Goal: Information Seeking & Learning: Learn about a topic

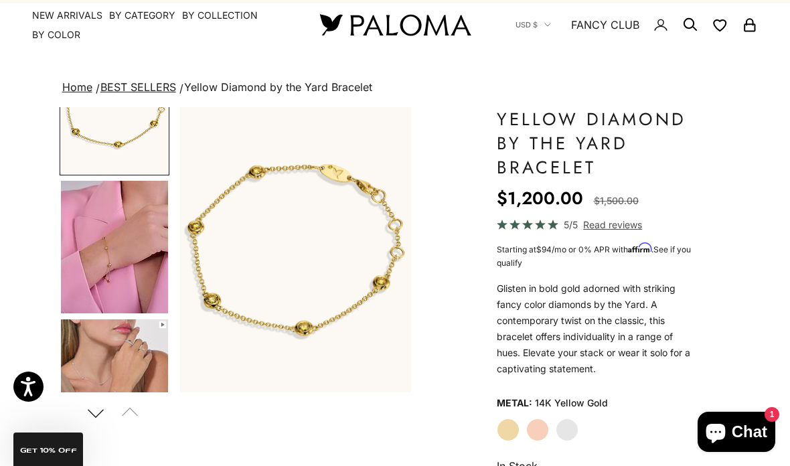
scroll to position [31, 0]
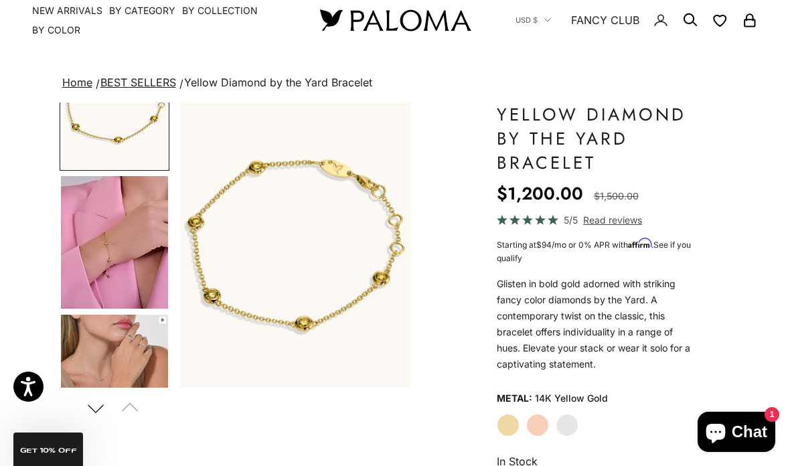
click at [571, 427] on label "White Gold" at bounding box center [566, 425] width 23 height 23
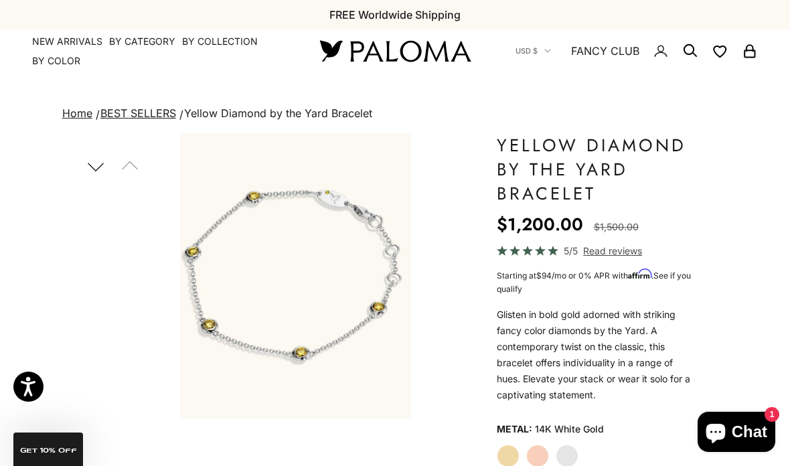
click at [625, 250] on span "Read reviews" at bounding box center [612, 250] width 59 height 15
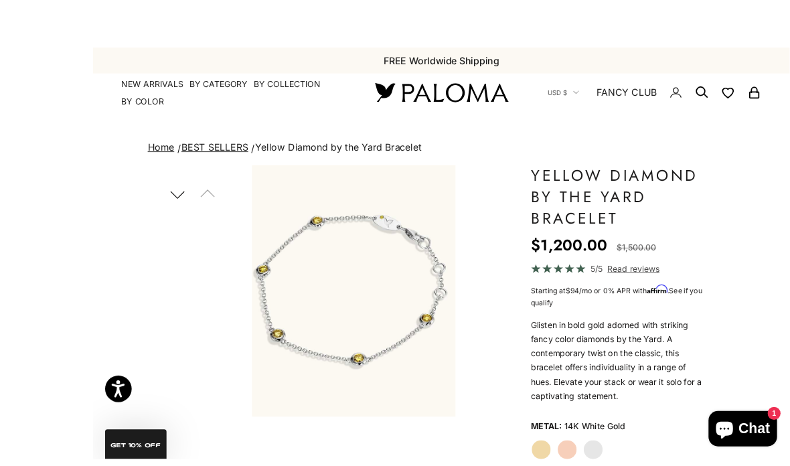
scroll to position [16, 0]
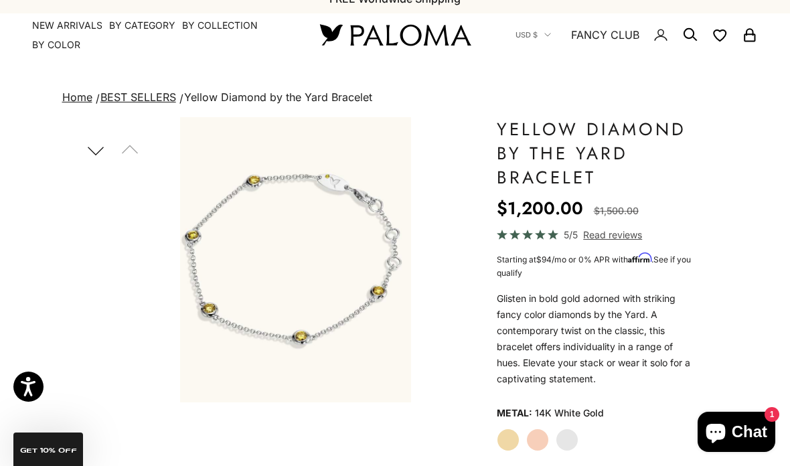
click at [427, 276] on img "Item 4 of 13" at bounding box center [542, 259] width 231 height 285
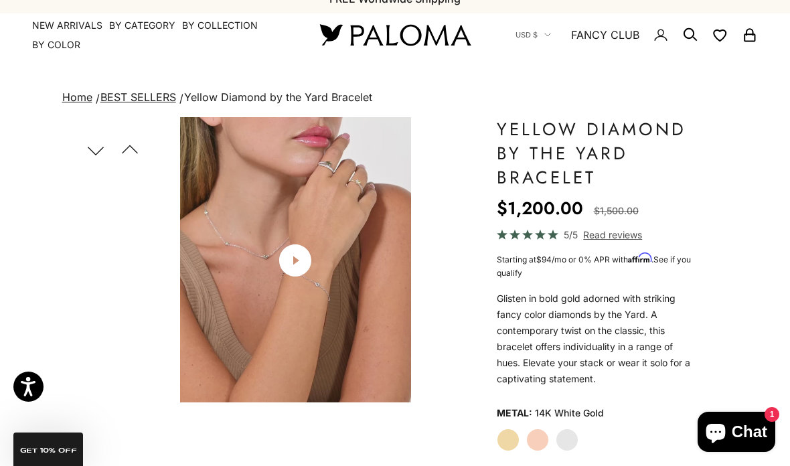
scroll to position [0, 494]
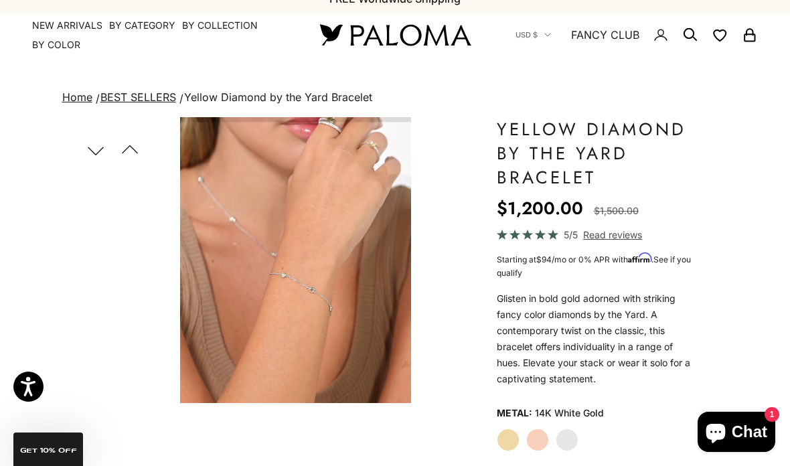
click at [404, 124] on video "#YellowGold\a#RoseGold\a#WhiteGold" at bounding box center [295, 260] width 231 height 286
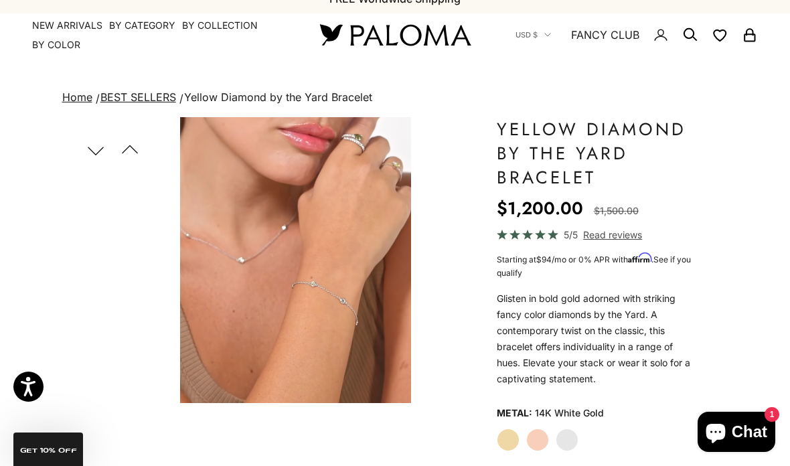
click at [402, 128] on video "#YellowGold\a#RoseGold\a#WhiteGold" at bounding box center [295, 260] width 231 height 286
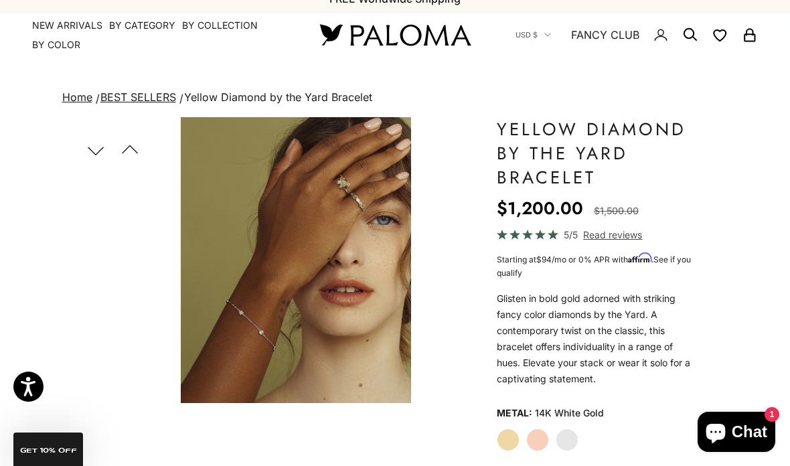
scroll to position [0, 741]
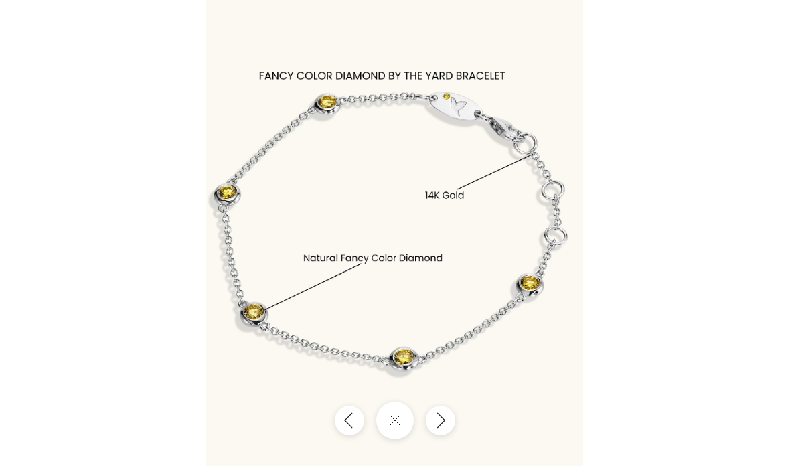
click at [444, 418] on icon "Next" at bounding box center [440, 420] width 15 height 17
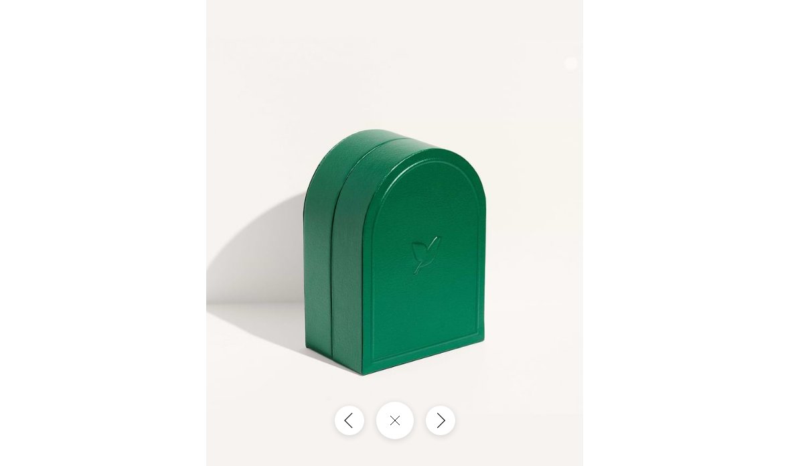
click at [450, 422] on button "Next" at bounding box center [440, 420] width 29 height 29
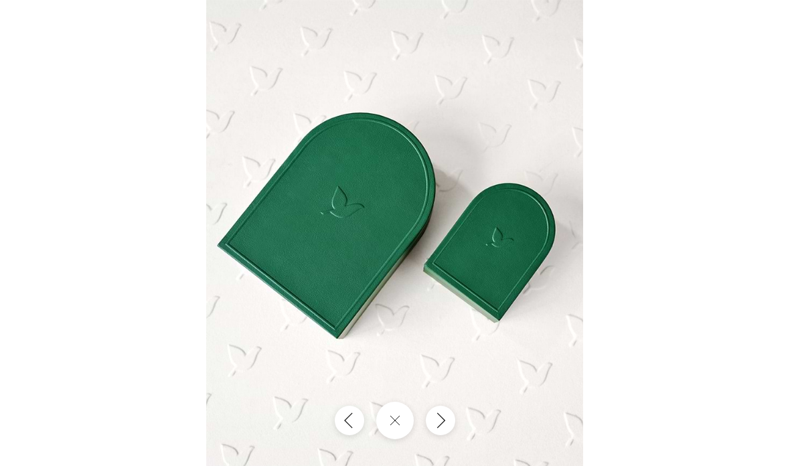
click at [452, 422] on button "Next" at bounding box center [440, 420] width 29 height 29
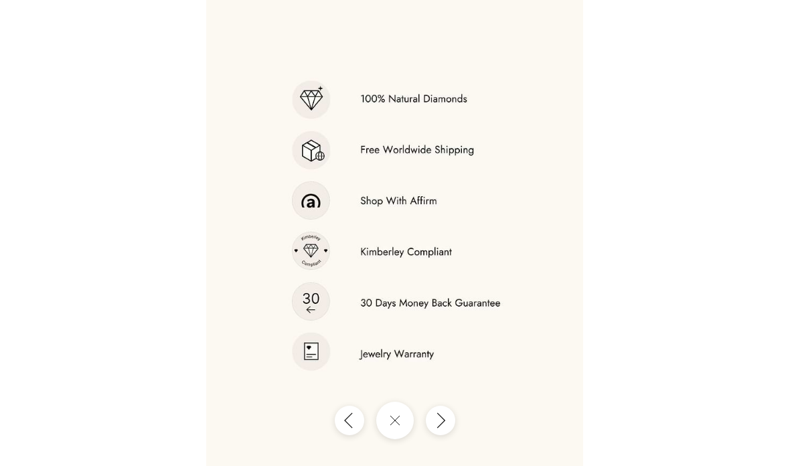
click at [460, 422] on img at bounding box center [394, 233] width 377 height 466
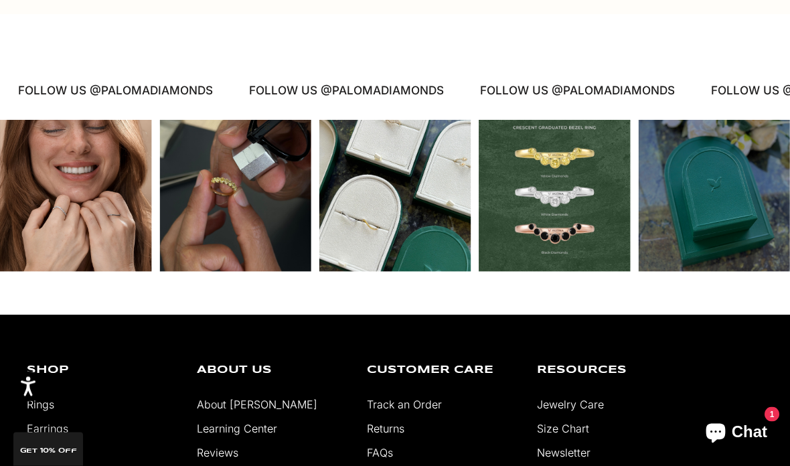
scroll to position [2651, 0]
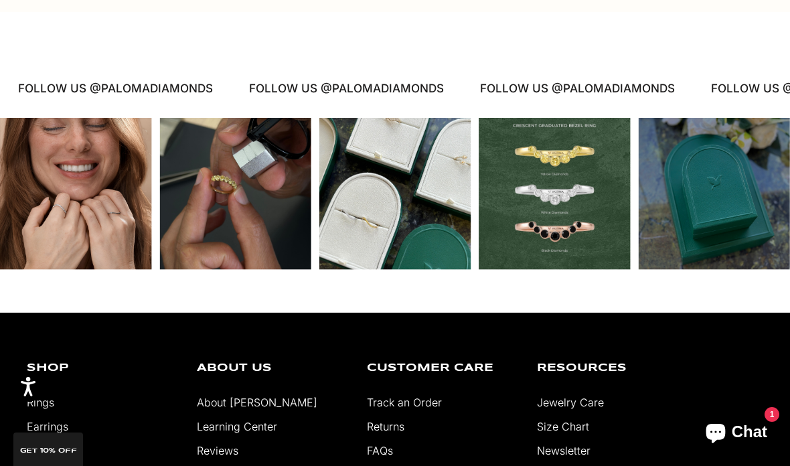
click at [247, 395] on link "About [PERSON_NAME]" at bounding box center [257, 401] width 120 height 13
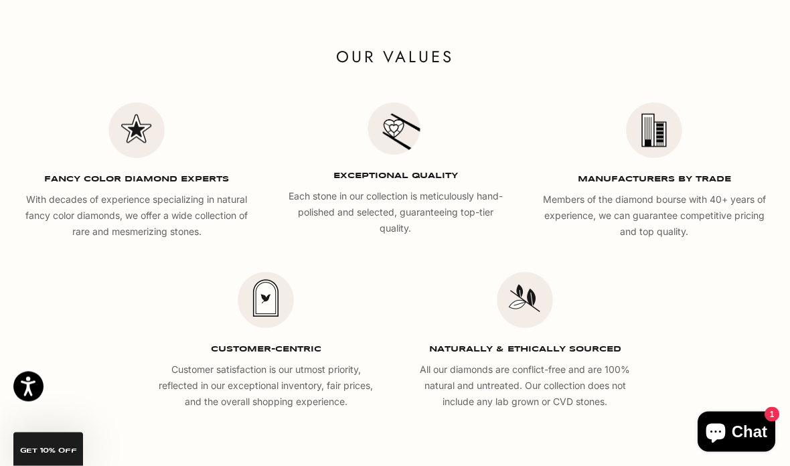
scroll to position [1870, 0]
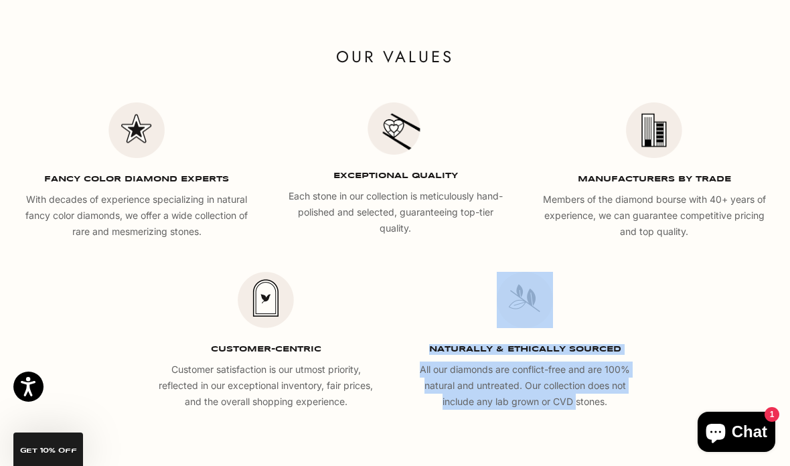
click at [641, 465] on div "OUR VALUES FANCY COLOR DIAMOND EXPERTS With decades of experience specializing …" at bounding box center [395, 290] width 790 height 507
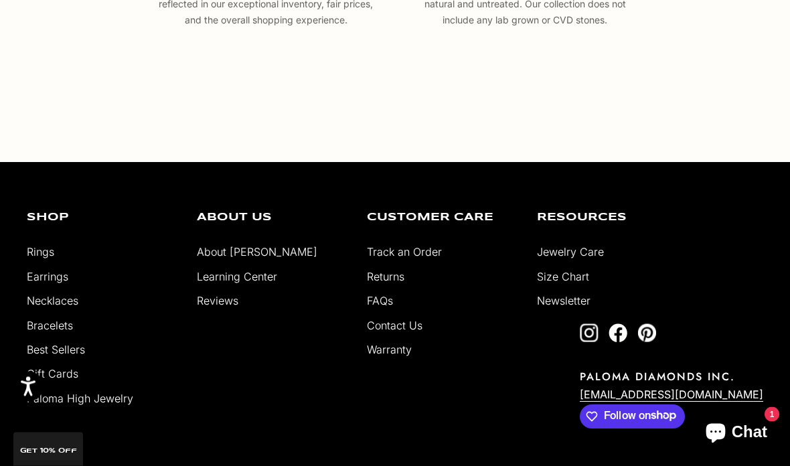
scroll to position [2251, 0]
click at [385, 307] on link "FAQs" at bounding box center [380, 300] width 26 height 13
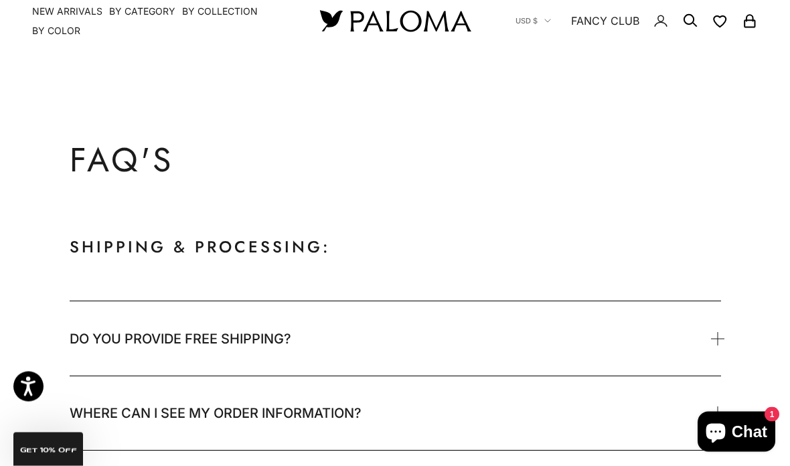
scroll to position [84, 0]
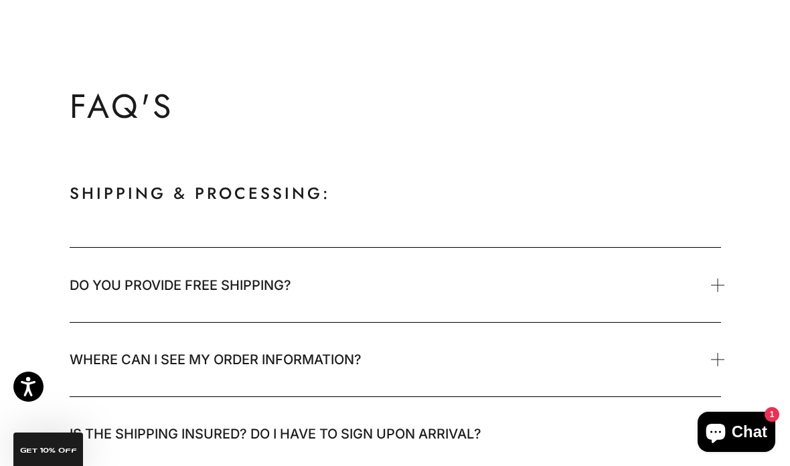
click at [713, 287] on span "Do you provide free shipping?" at bounding box center [395, 285] width 651 height 74
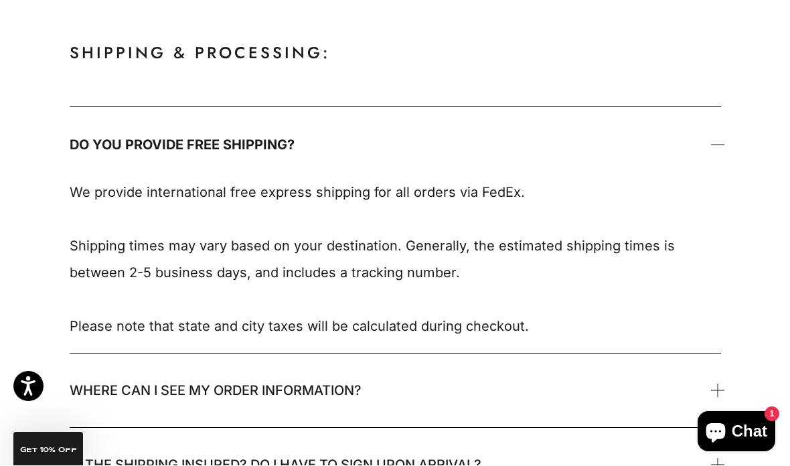
click at [579, 399] on span "Where can I see my order information?" at bounding box center [395, 391] width 651 height 74
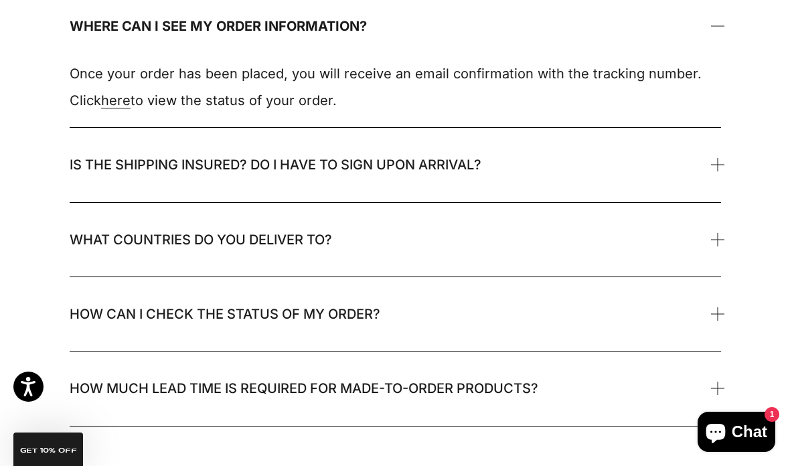
scroll to position [606, 0]
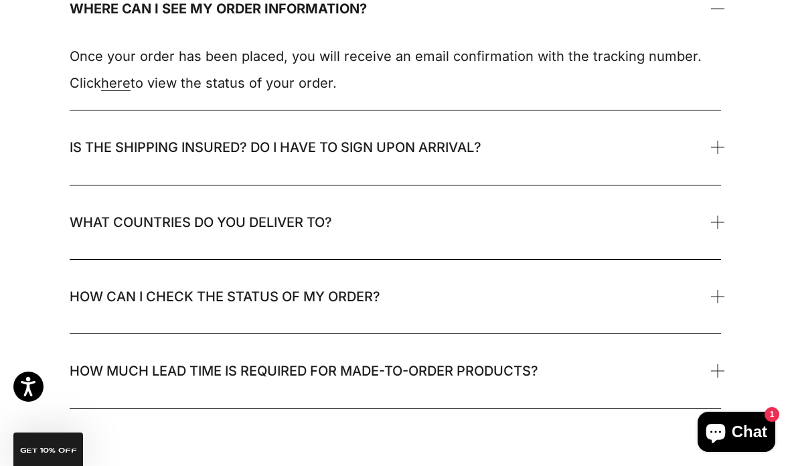
click at [707, 238] on span "What countries do you deliver to?" at bounding box center [395, 222] width 651 height 74
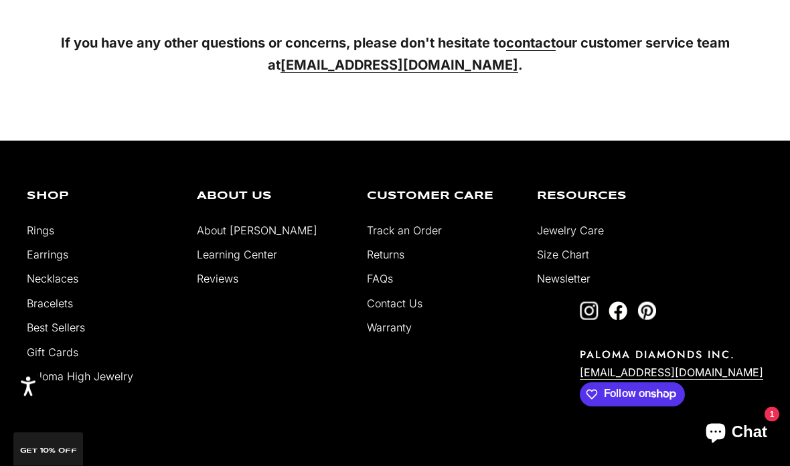
scroll to position [2933, 0]
click at [64, 304] on link "Bracelets" at bounding box center [50, 302] width 46 height 13
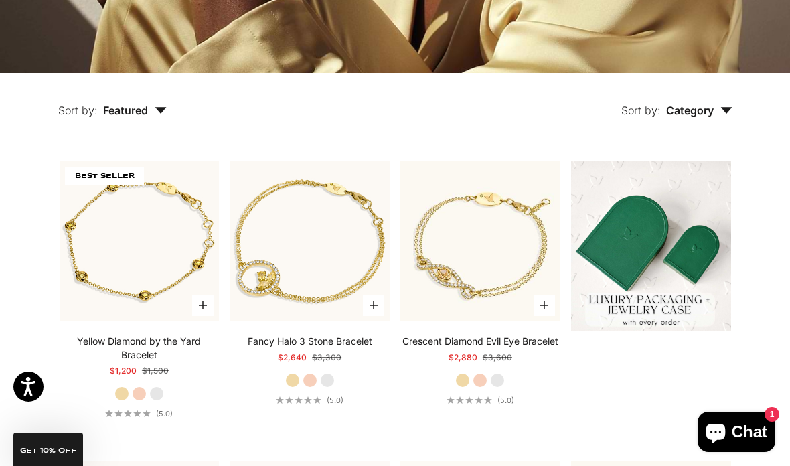
scroll to position [230, 0]
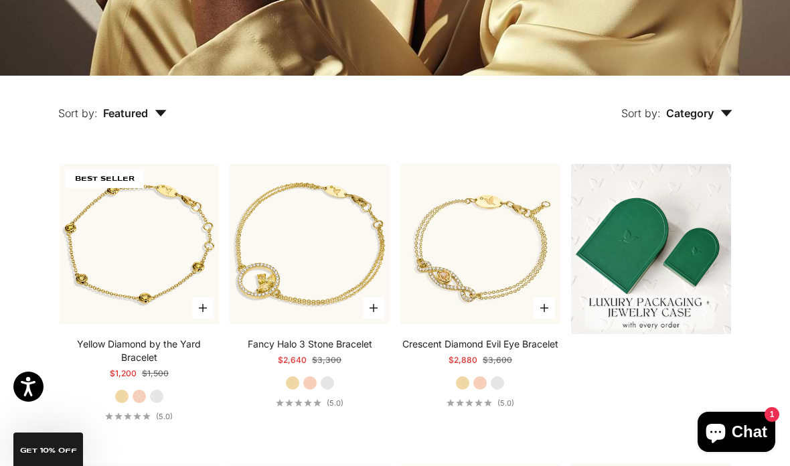
click at [189, 288] on video "#YellowGold\a#RoseGold\a#WhiteGold" at bounding box center [140, 244] width 176 height 176
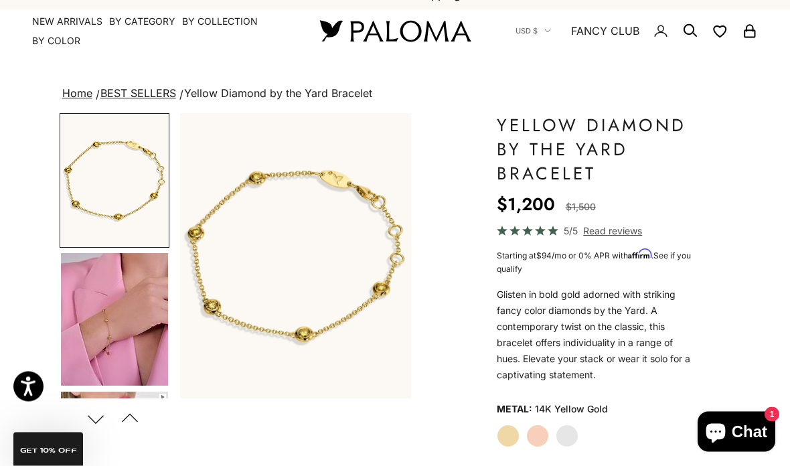
scroll to position [69, 0]
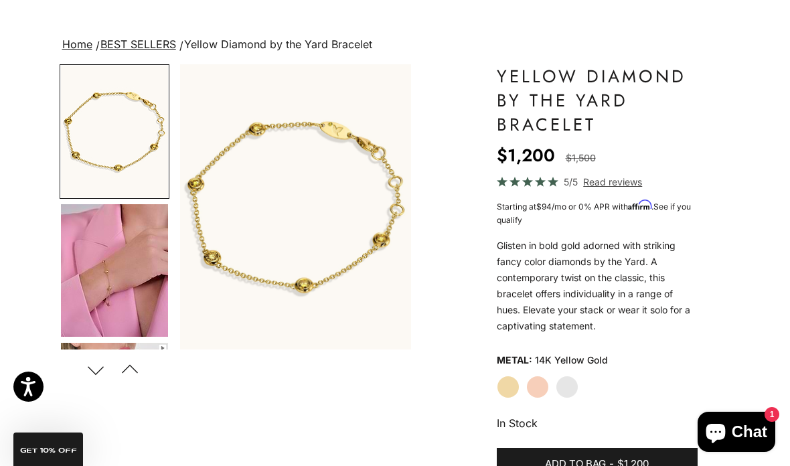
click at [575, 383] on label "White Gold" at bounding box center [566, 386] width 23 height 23
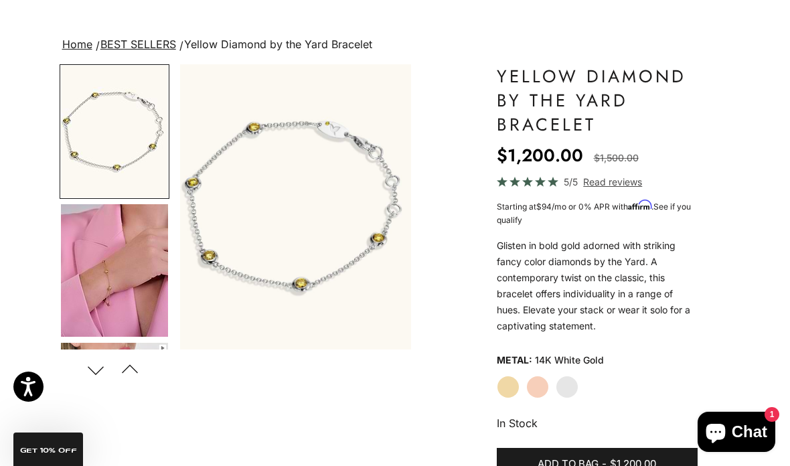
scroll to position [122, 0]
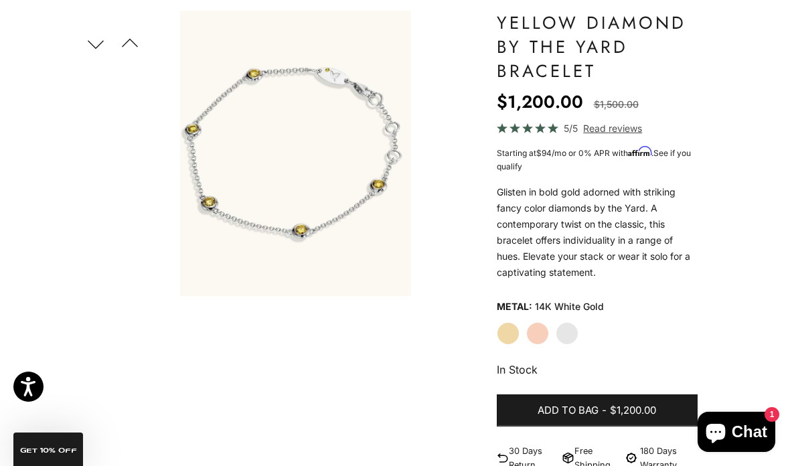
click at [575, 331] on label "White Gold" at bounding box center [566, 333] width 23 height 23
click at [543, 331] on label "Rose Gold" at bounding box center [537, 333] width 23 height 23
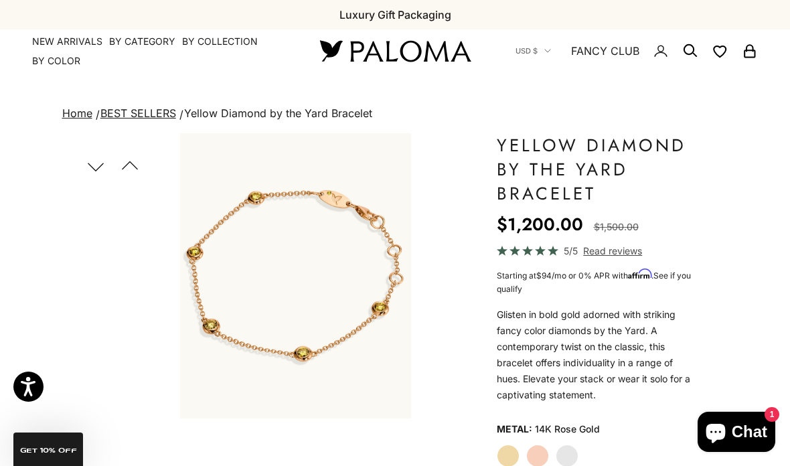
click at [617, 250] on span "Read reviews" at bounding box center [612, 250] width 59 height 15
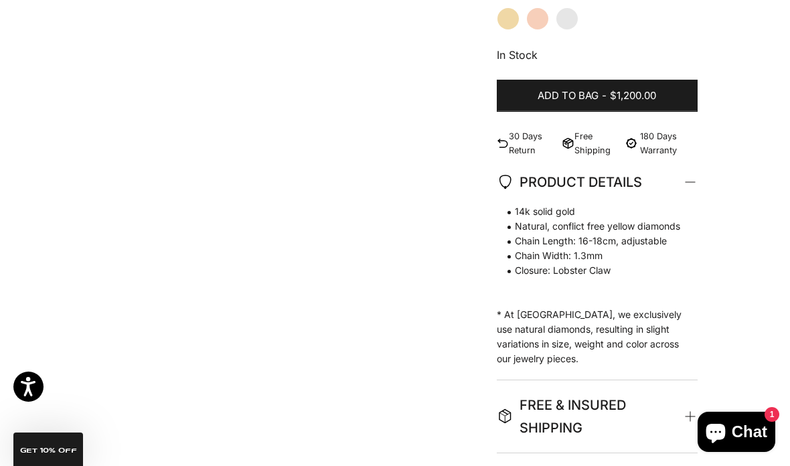
scroll to position [475, 0]
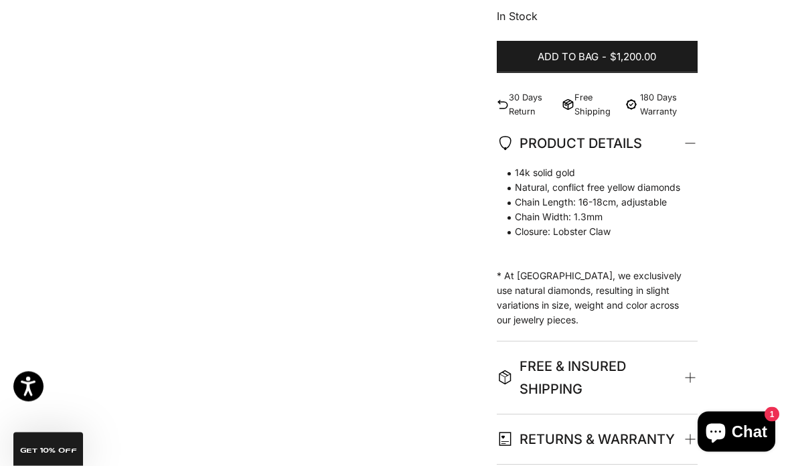
click at [589, 381] on span "FREE & INSURED SHIPPING" at bounding box center [590, 378] width 187 height 46
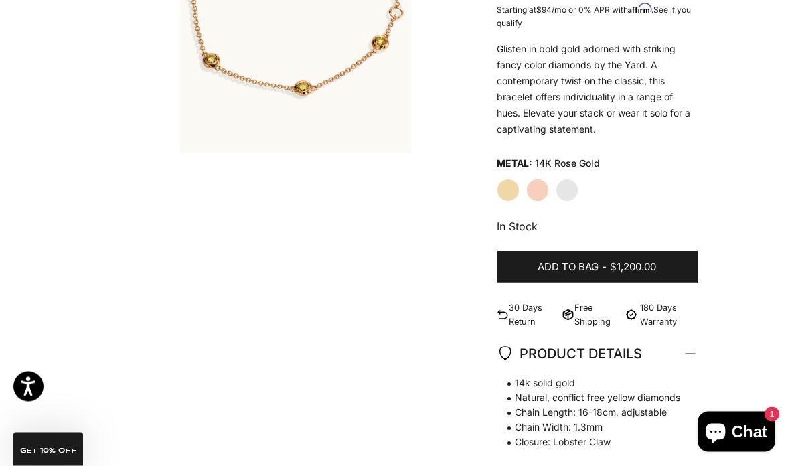
scroll to position [0, 0]
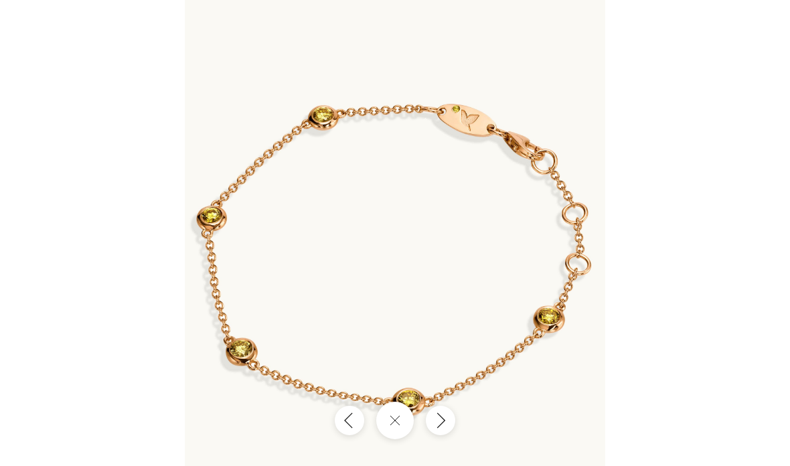
click at [442, 429] on icon "Next" at bounding box center [440, 420] width 15 height 17
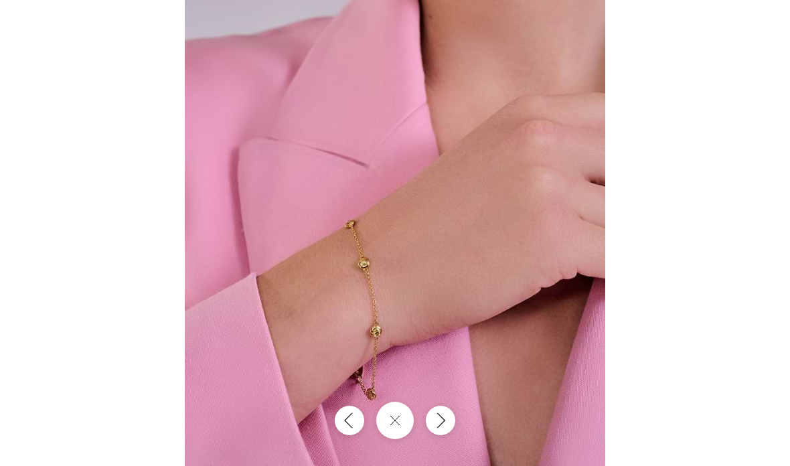
click at [441, 429] on icon "Next" at bounding box center [440, 420] width 15 height 17
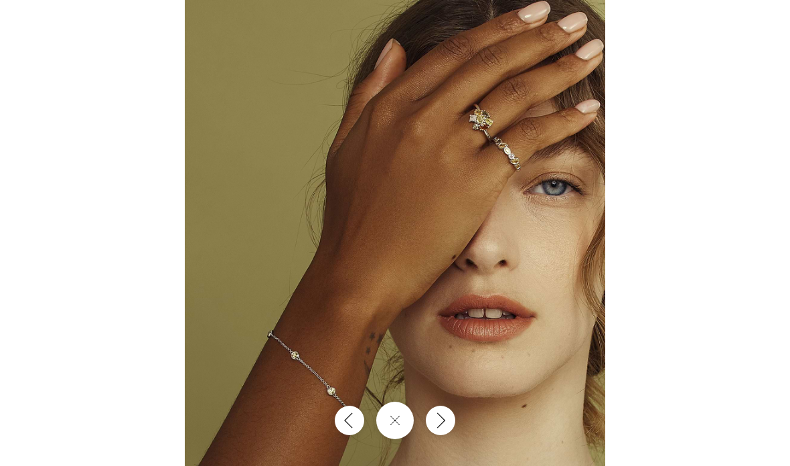
click at [442, 429] on icon "Next" at bounding box center [440, 420] width 15 height 17
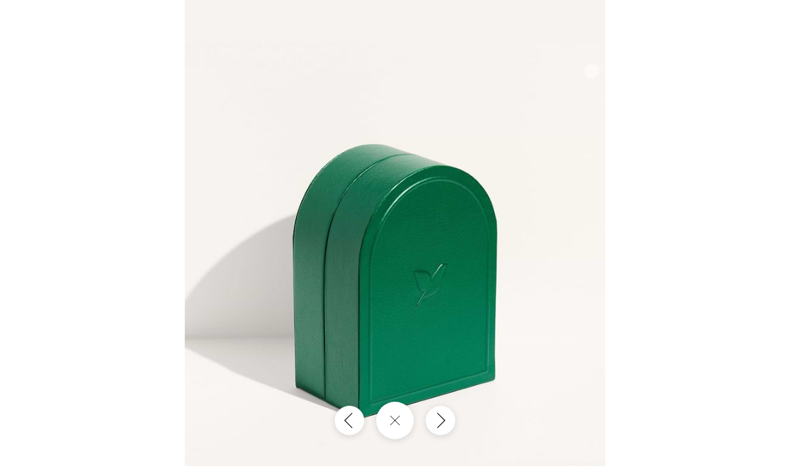
click at [444, 429] on icon "Next" at bounding box center [440, 420] width 15 height 17
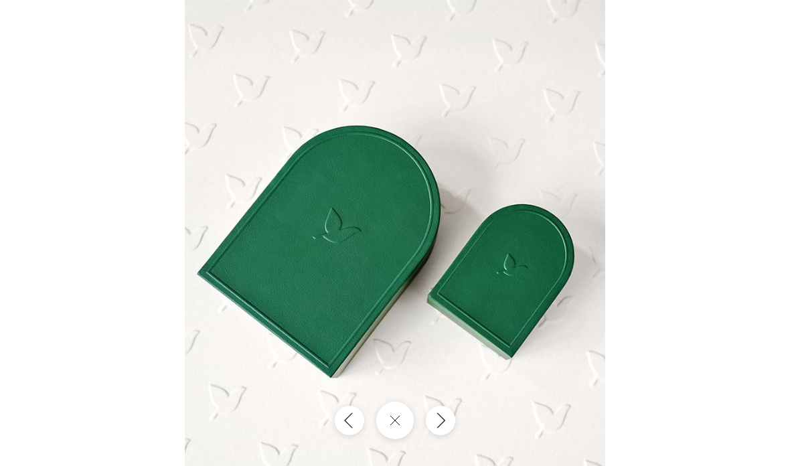
click at [446, 429] on icon "Next" at bounding box center [440, 420] width 15 height 17
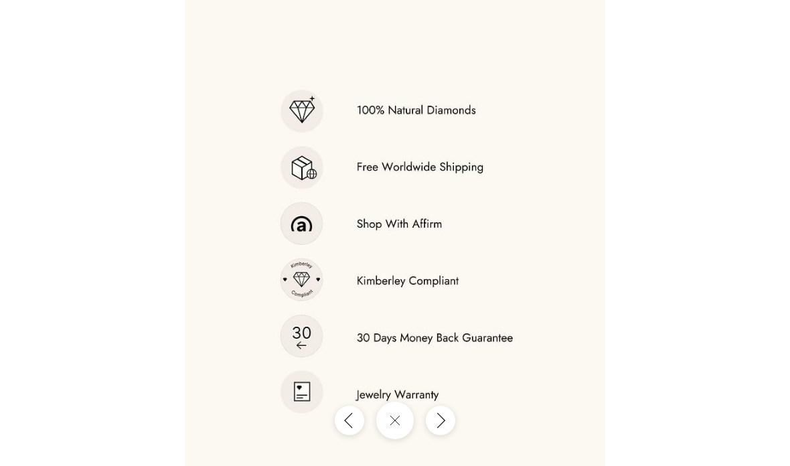
click at [448, 435] on button "Next" at bounding box center [440, 420] width 29 height 29
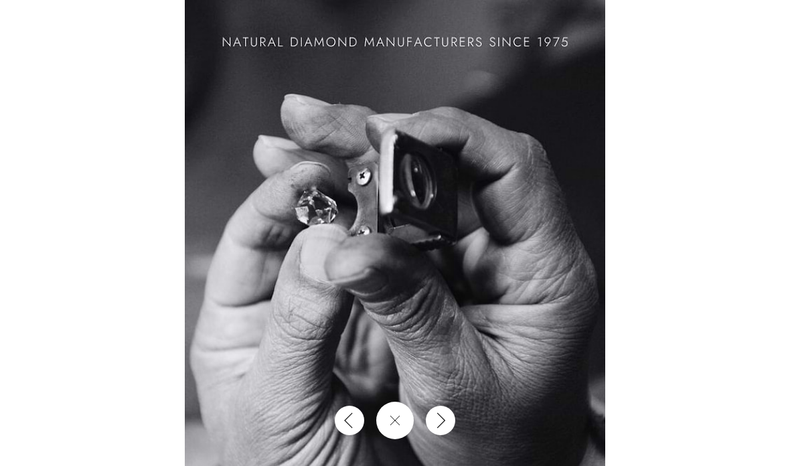
click at [452, 435] on button "Next" at bounding box center [440, 420] width 29 height 29
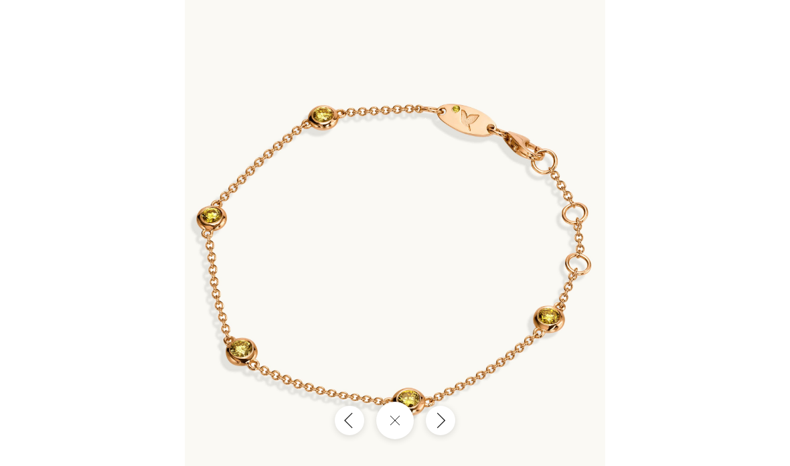
click at [453, 435] on button "Next" at bounding box center [440, 420] width 29 height 29
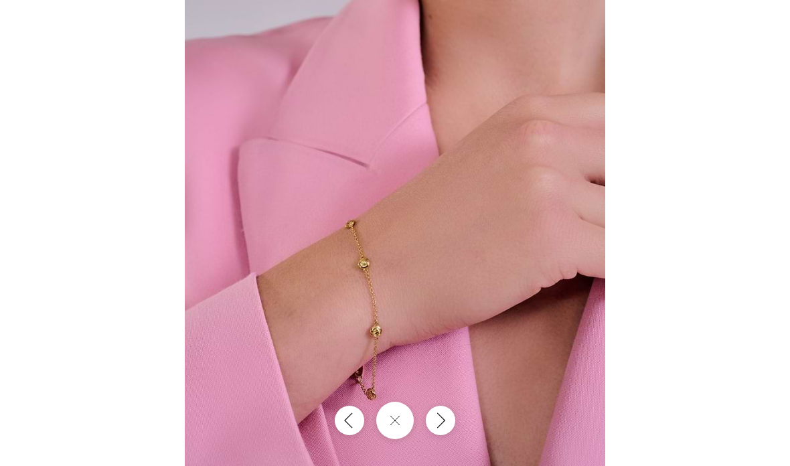
click at [458, 465] on img at bounding box center [395, 259] width 420 height 519
click at [446, 439] on icon "Next" at bounding box center [440, 430] width 15 height 17
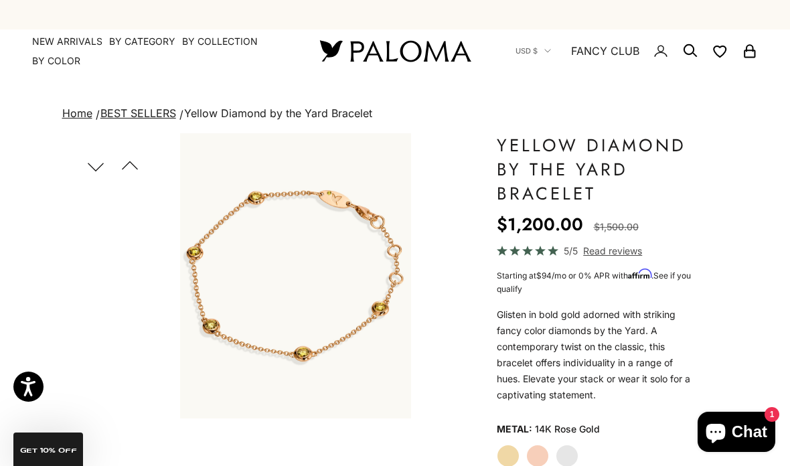
click at [573, 445] on label "White Gold" at bounding box center [566, 455] width 23 height 23
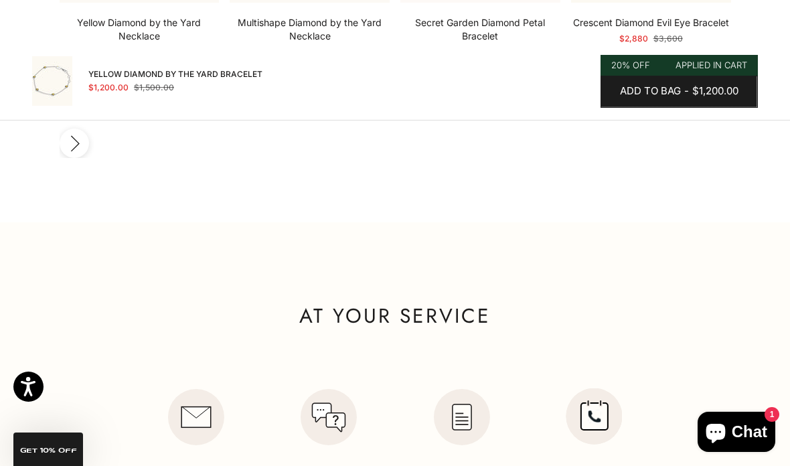
scroll to position [2465, 0]
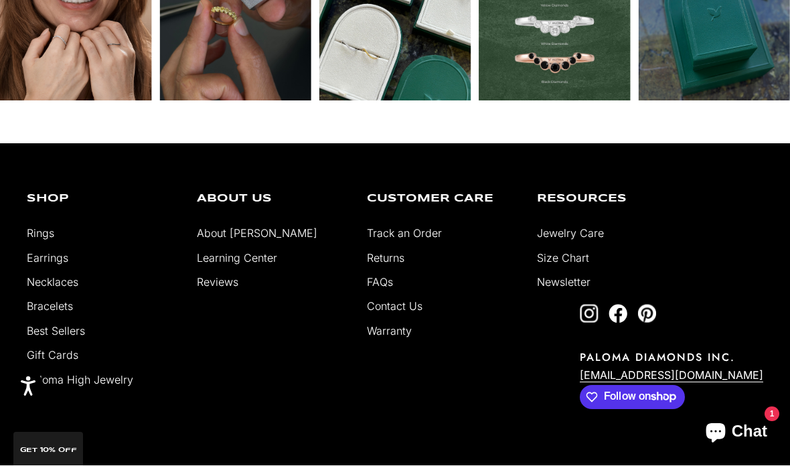
scroll to position [3244, 0]
